Goal: Communication & Community: Connect with others

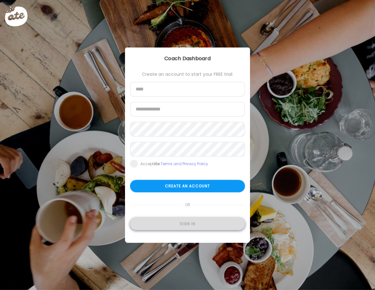
click at [183, 222] on div "Sign in" at bounding box center [187, 224] width 115 height 12
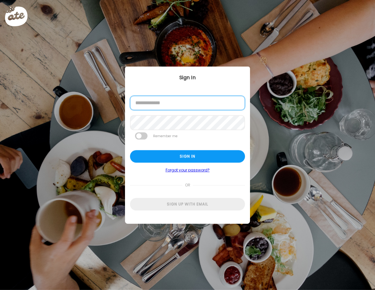
click at [166, 108] on input "email" at bounding box center [187, 103] width 115 height 14
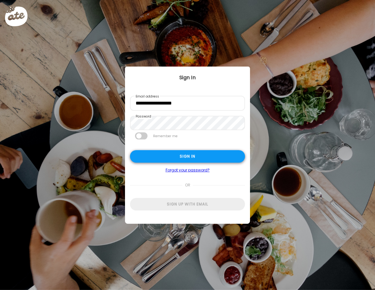
click at [179, 157] on div "Sign in" at bounding box center [187, 156] width 115 height 12
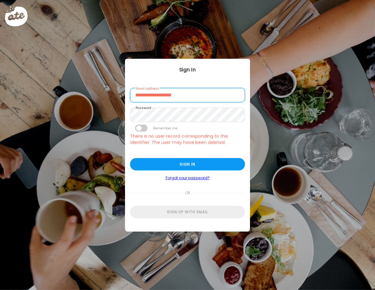
click at [156, 96] on input "**********" at bounding box center [187, 95] width 115 height 14
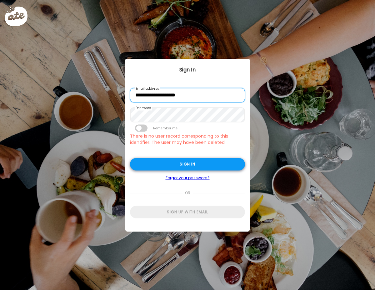
type input "**********"
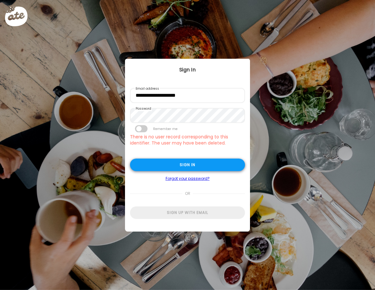
click at [170, 169] on div "Sign in" at bounding box center [187, 165] width 115 height 12
type input "**********"
type textarea "**********"
type input "**********"
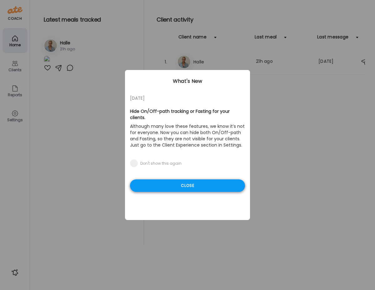
click at [174, 180] on div "Close" at bounding box center [187, 185] width 115 height 12
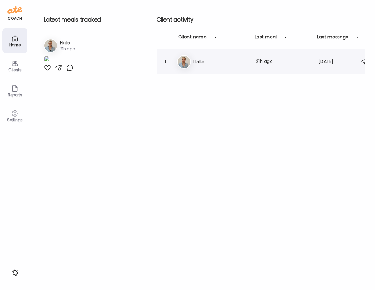
click at [199, 60] on h3 "Halle" at bounding box center [220, 61] width 55 height 7
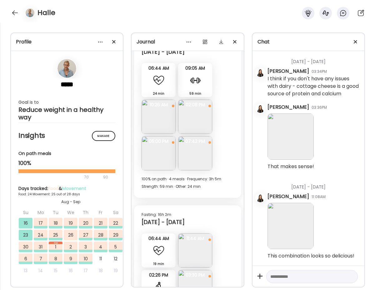
scroll to position [5222, 0]
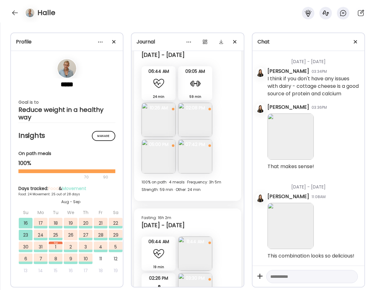
click at [166, 121] on img at bounding box center [159, 120] width 34 height 34
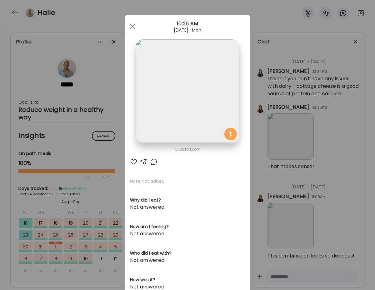
click at [133, 163] on div at bounding box center [133, 161] width 7 height 7
click at [132, 25] on div at bounding box center [132, 26] width 12 height 12
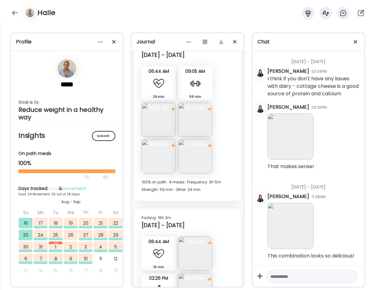
click at [204, 114] on img at bounding box center [195, 120] width 34 height 34
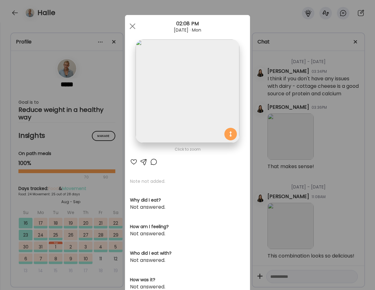
click at [133, 161] on div at bounding box center [133, 161] width 7 height 7
click at [134, 26] on div at bounding box center [132, 26] width 12 height 12
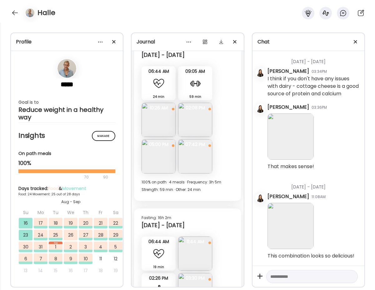
click at [158, 122] on img at bounding box center [159, 120] width 34 height 34
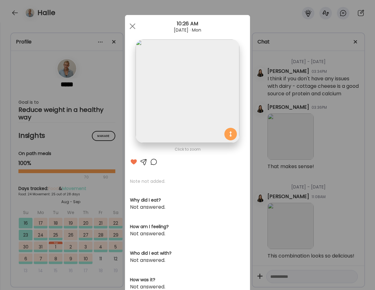
click at [142, 161] on div at bounding box center [143, 161] width 7 height 7
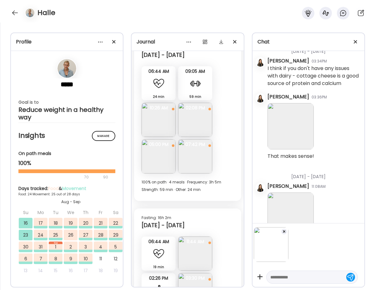
scroll to position [26869, 0]
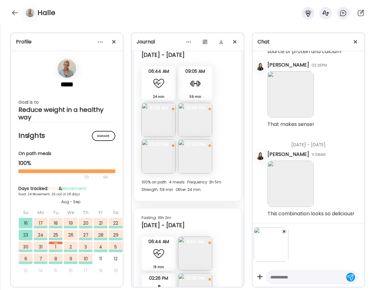
click at [295, 276] on textarea at bounding box center [306, 276] width 72 height 7
type textarea "**********"
click at [349, 277] on div at bounding box center [350, 276] width 9 height 9
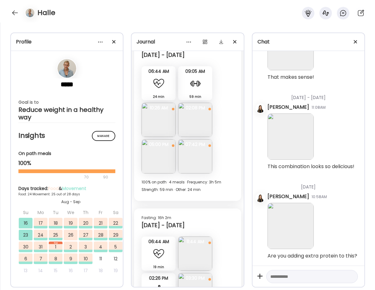
scroll to position [26919, 0]
click at [160, 155] on img at bounding box center [159, 156] width 34 height 34
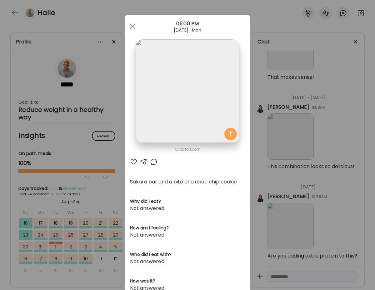
click at [132, 162] on div at bounding box center [133, 161] width 7 height 7
click at [132, 24] on div at bounding box center [132, 26] width 12 height 12
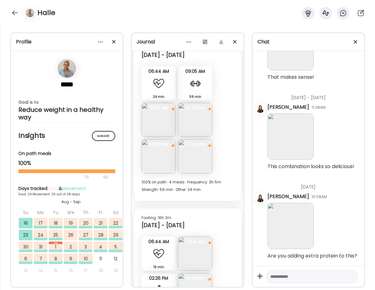
click at [195, 165] on img at bounding box center [195, 156] width 34 height 34
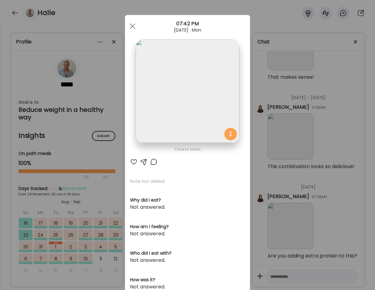
click at [133, 161] on div at bounding box center [133, 161] width 7 height 7
click at [130, 25] on div at bounding box center [132, 26] width 12 height 12
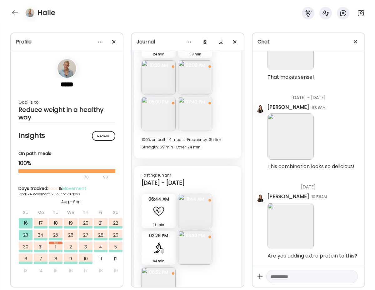
scroll to position [5270, 0]
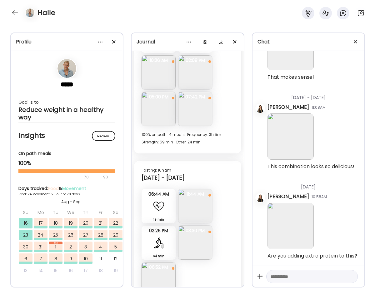
click at [199, 218] on img at bounding box center [195, 206] width 34 height 34
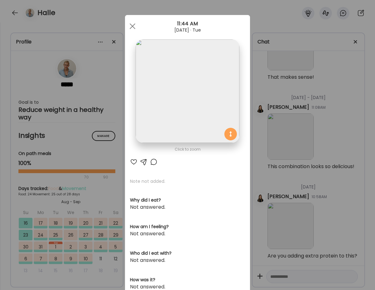
click at [135, 161] on div at bounding box center [133, 161] width 7 height 7
click at [131, 23] on div at bounding box center [132, 26] width 12 height 12
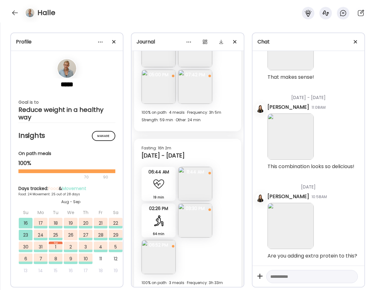
scroll to position [5296, 0]
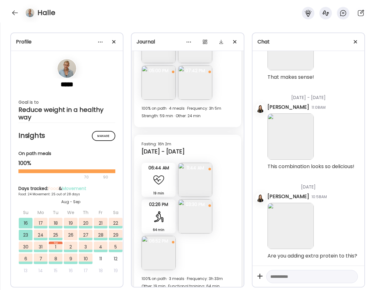
click at [191, 214] on img at bounding box center [195, 216] width 34 height 34
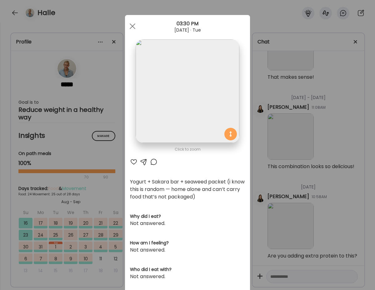
click at [141, 161] on div at bounding box center [143, 161] width 7 height 7
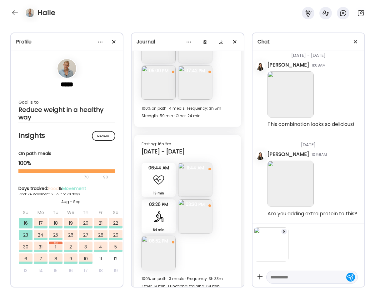
click at [285, 276] on textarea at bounding box center [306, 276] width 72 height 7
type textarea "**********"
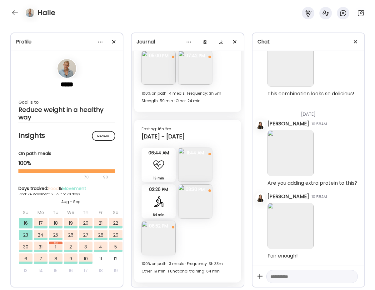
scroll to position [5318, 0]
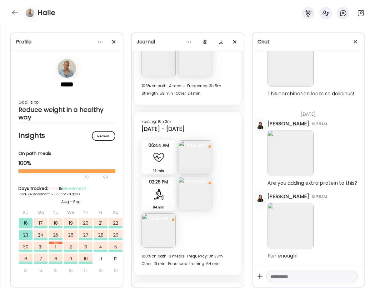
click at [162, 231] on img at bounding box center [159, 230] width 34 height 34
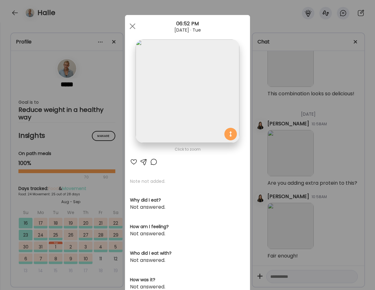
click at [134, 161] on div at bounding box center [133, 161] width 7 height 7
click at [132, 24] on div at bounding box center [132, 26] width 12 height 12
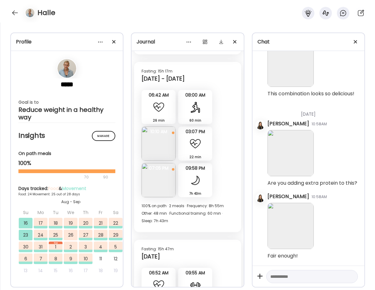
scroll to position [5547, 0]
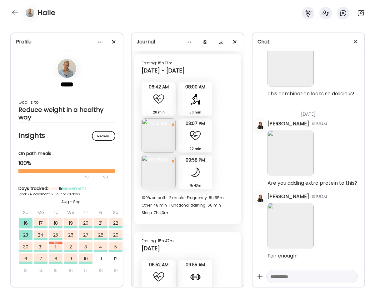
click at [161, 128] on img at bounding box center [159, 135] width 34 height 34
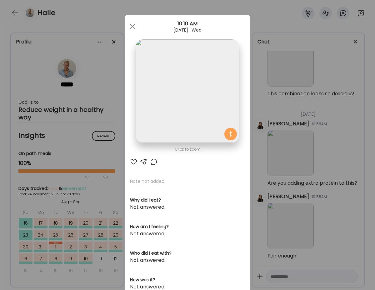
click at [132, 159] on div at bounding box center [133, 161] width 7 height 7
click at [132, 22] on div at bounding box center [132, 26] width 12 height 12
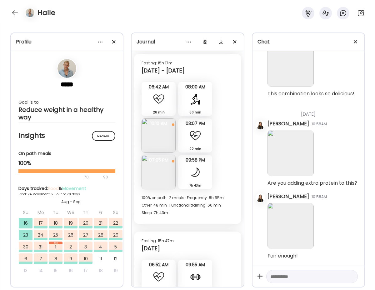
click at [160, 173] on img at bounding box center [159, 172] width 34 height 34
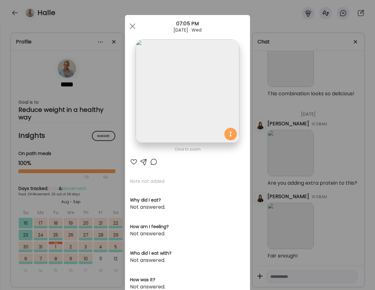
click at [132, 160] on div at bounding box center [133, 161] width 7 height 7
click at [132, 26] on span at bounding box center [133, 26] width 6 height 6
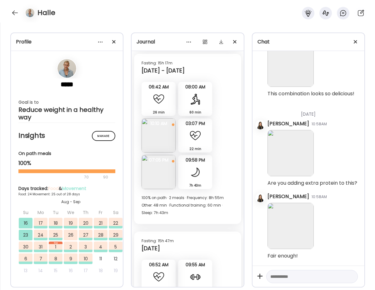
scroll to position [5620, 0]
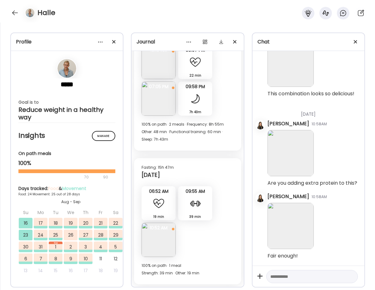
click at [155, 97] on img at bounding box center [159, 99] width 34 height 34
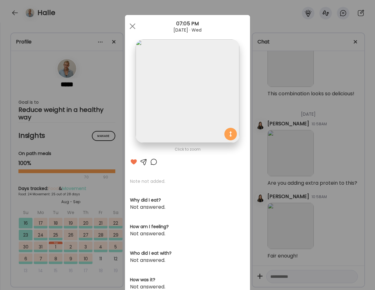
click at [143, 161] on div at bounding box center [143, 161] width 7 height 7
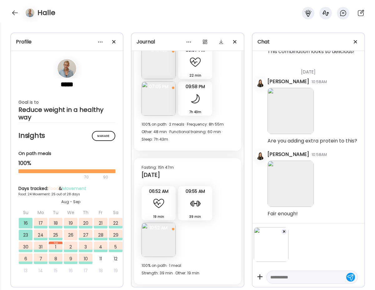
click at [285, 276] on textarea at bounding box center [306, 276] width 72 height 7
type textarea "**********"
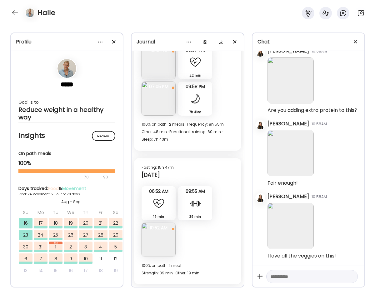
scroll to position [27065, 0]
click at [168, 288] on div "Profile ***** Goal is to Reduce weight in a healthy way Manage Insights On path…" at bounding box center [187, 155] width 375 height 267
click at [149, 243] on img at bounding box center [159, 240] width 34 height 34
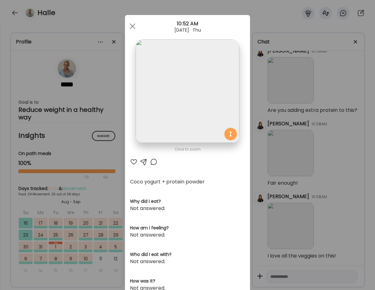
click at [134, 162] on div at bounding box center [133, 161] width 7 height 7
click at [132, 25] on div at bounding box center [132, 26] width 12 height 12
